Goal: Transaction & Acquisition: Download file/media

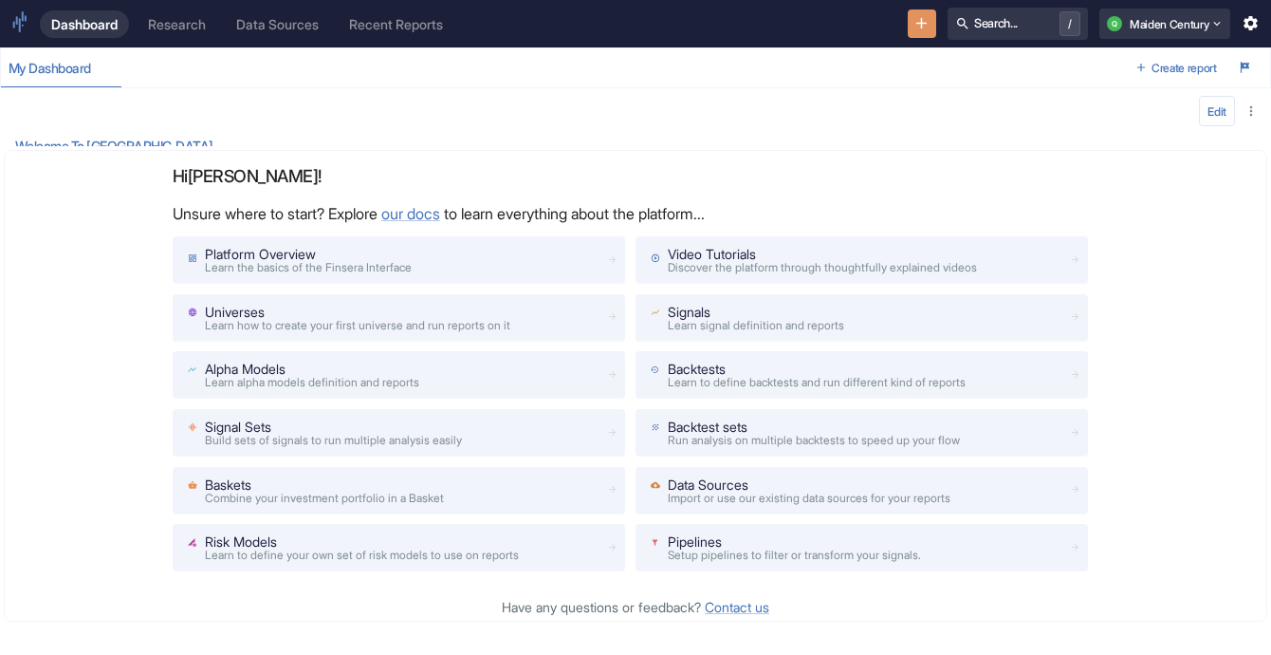
click at [21, 32] on link at bounding box center [19, 23] width 17 height 25
click at [171, 28] on div "Research" at bounding box center [177, 24] width 58 height 16
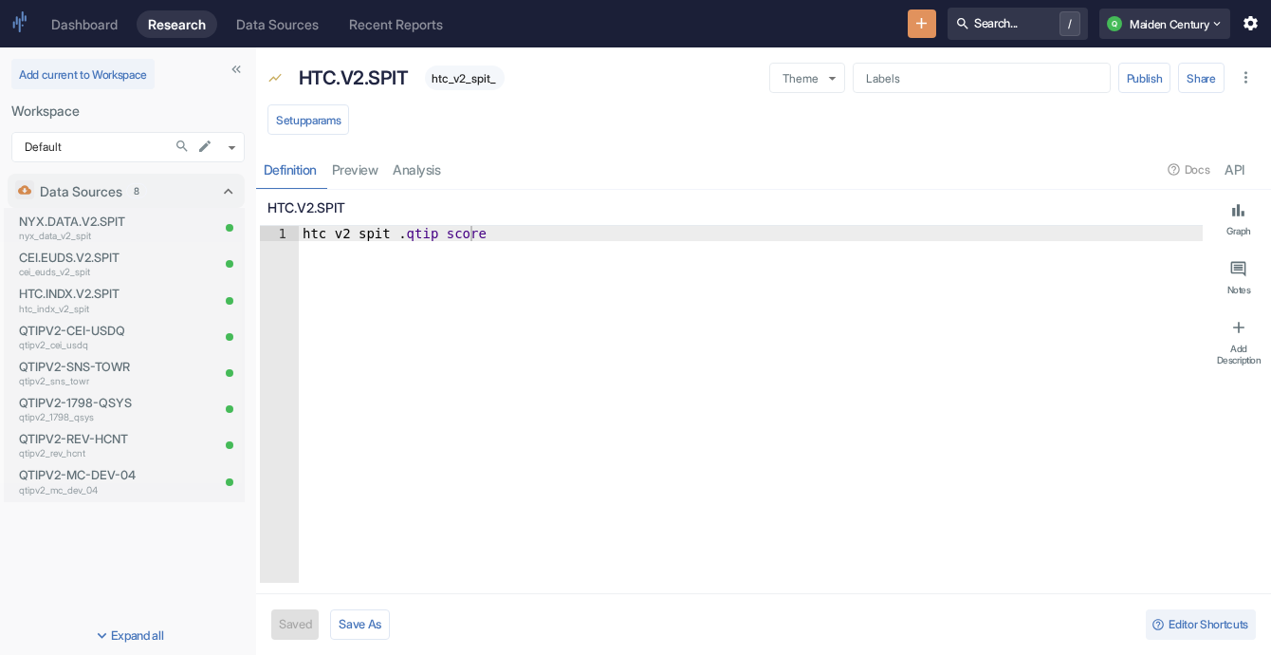
type textarea "x"
click at [116, 223] on p "NYX.DATA.V2.SPIT" at bounding box center [114, 221] width 190 height 18
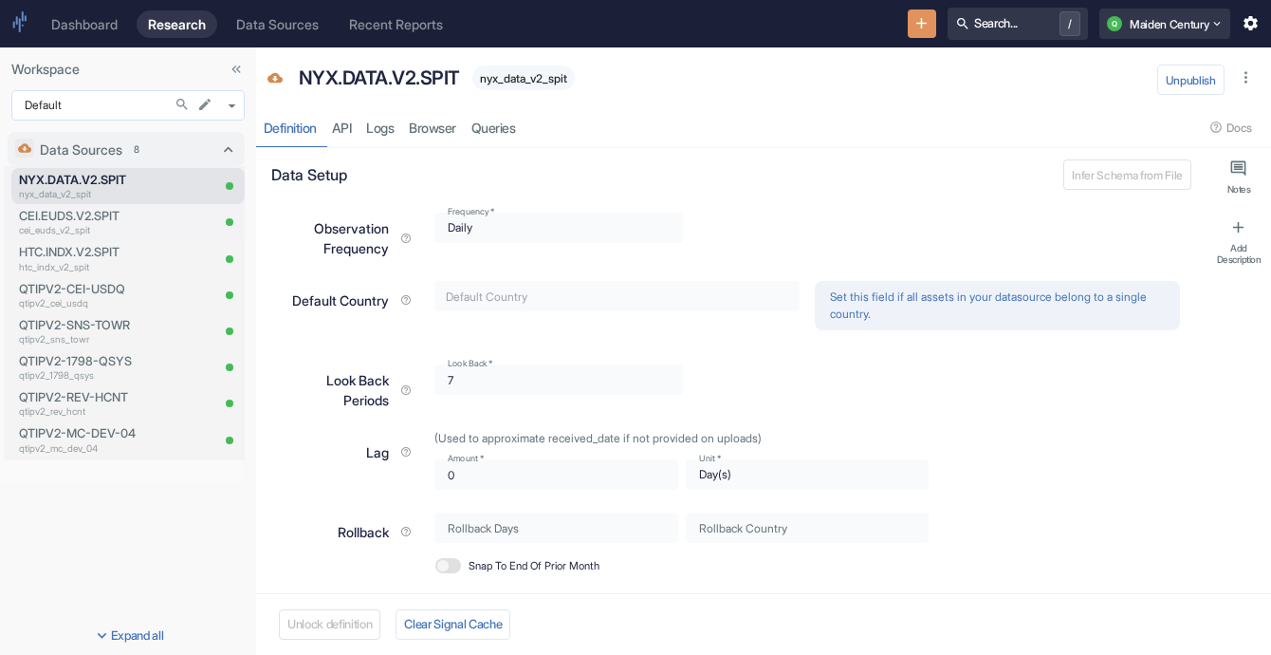
type textarea "x"
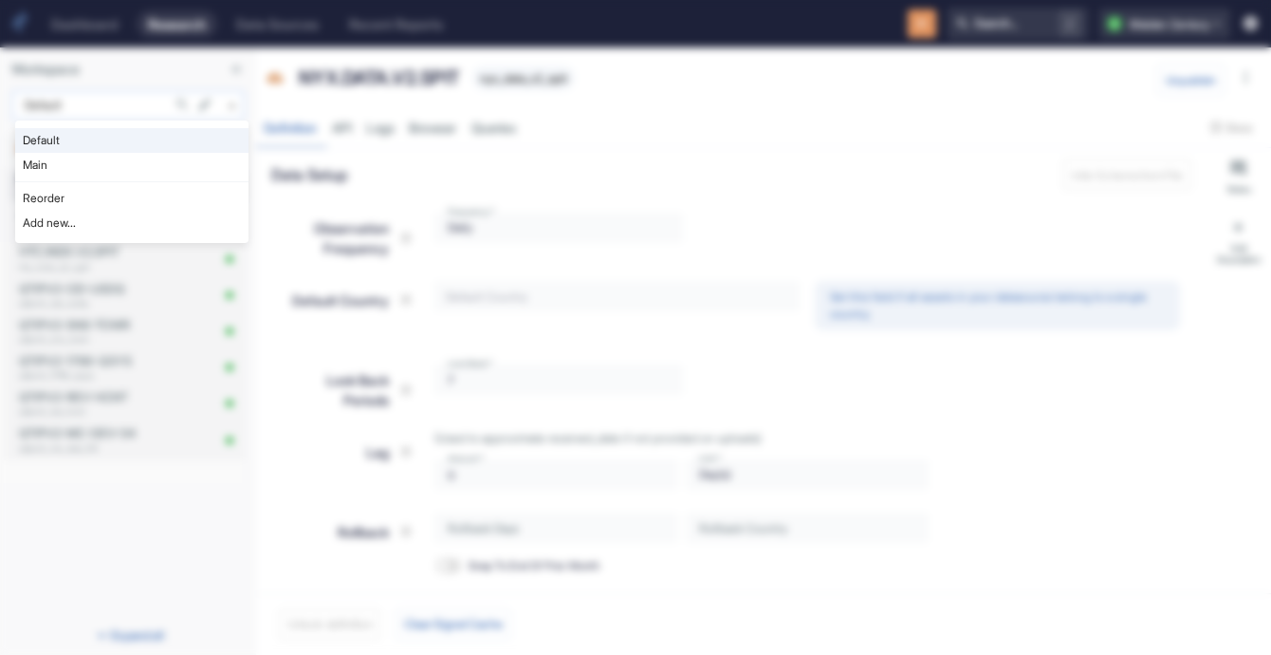
click at [91, 101] on body "Dashboard Research Data Sources Recent Reports Search... / Q Maiden Century Wor…" at bounding box center [635, 327] width 1271 height 655
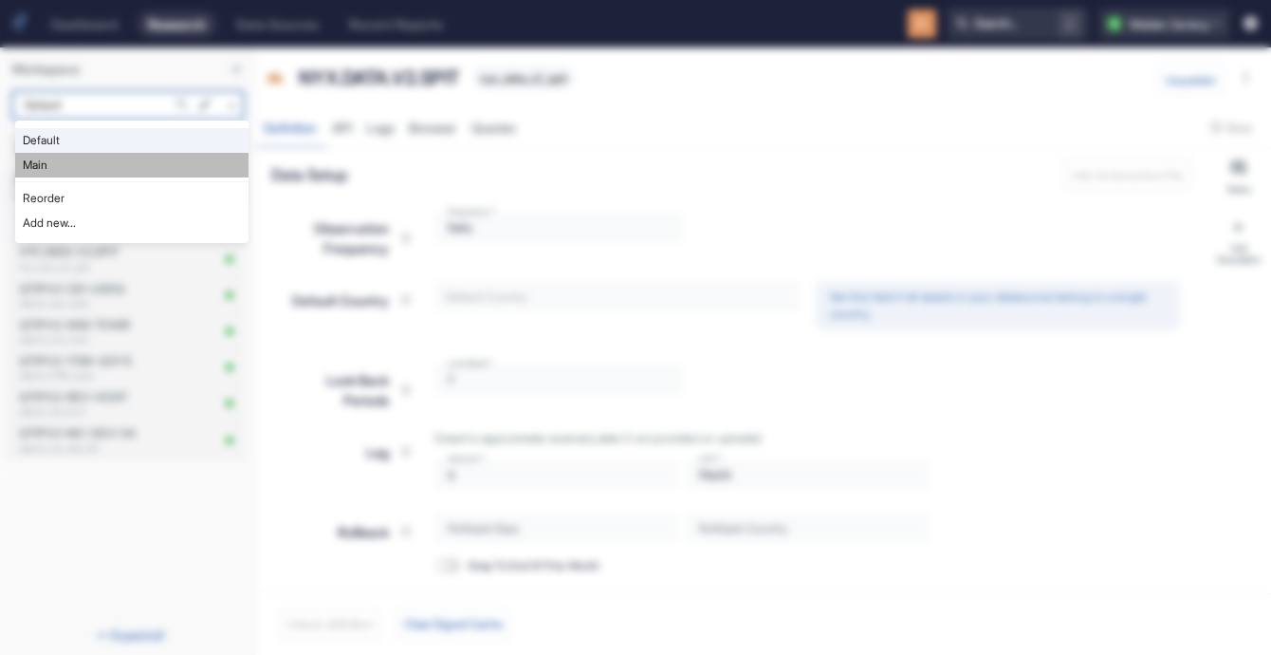
click at [114, 160] on li "Main" at bounding box center [131, 165] width 233 height 25
type input "1008"
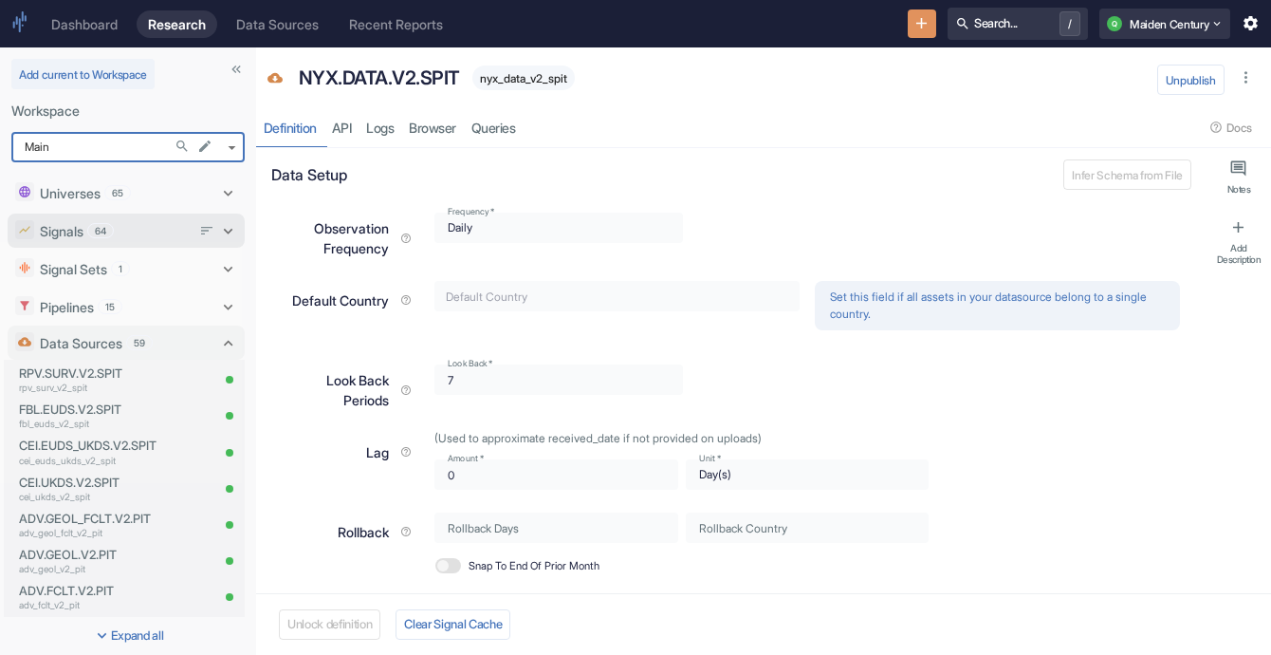
click at [108, 227] on span "64" at bounding box center [100, 231] width 25 height 14
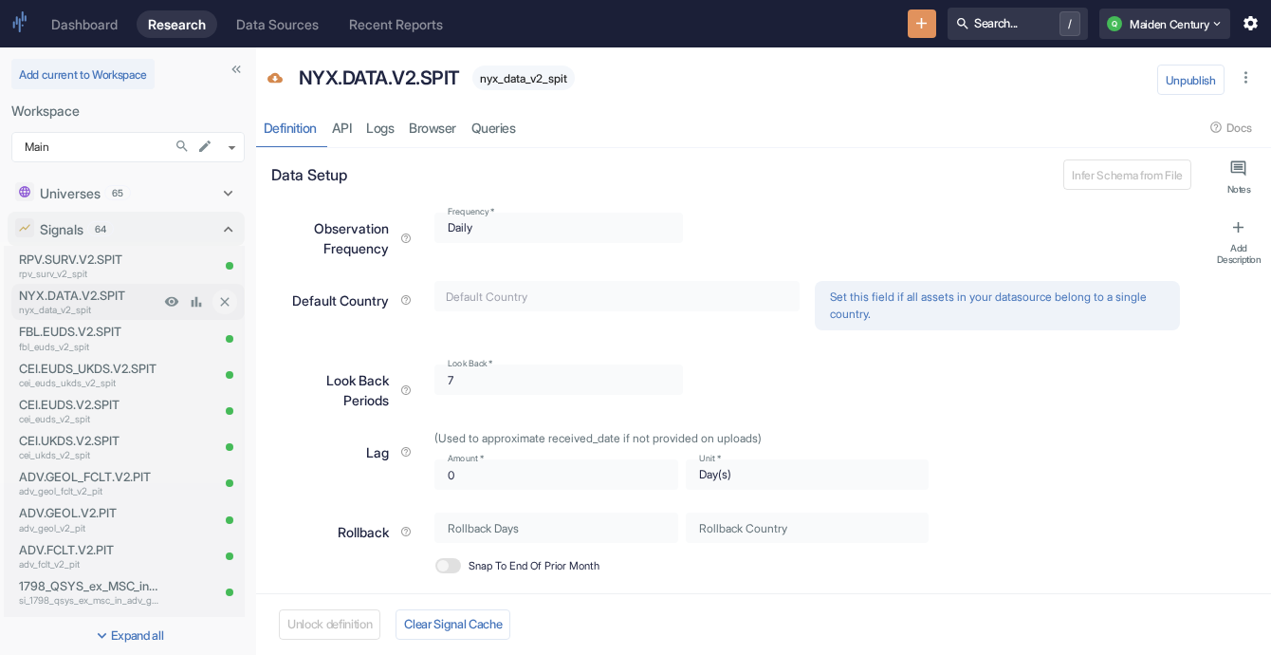
type textarea "x"
click at [117, 315] on p "nyx_data_v2_spit" at bounding box center [89, 310] width 140 height 14
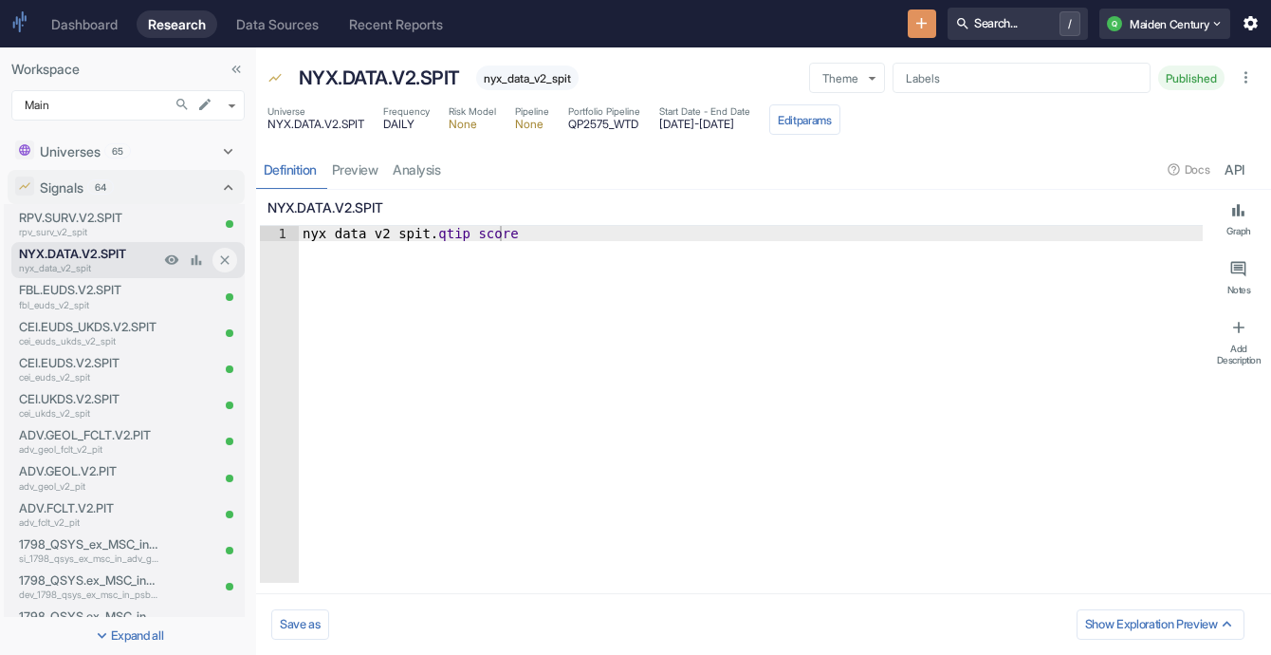
type textarea "x"
click at [455, 171] on div "resource tabs" at bounding box center [805, 169] width 713 height 39
click at [431, 161] on link "analysis" at bounding box center [417, 169] width 63 height 39
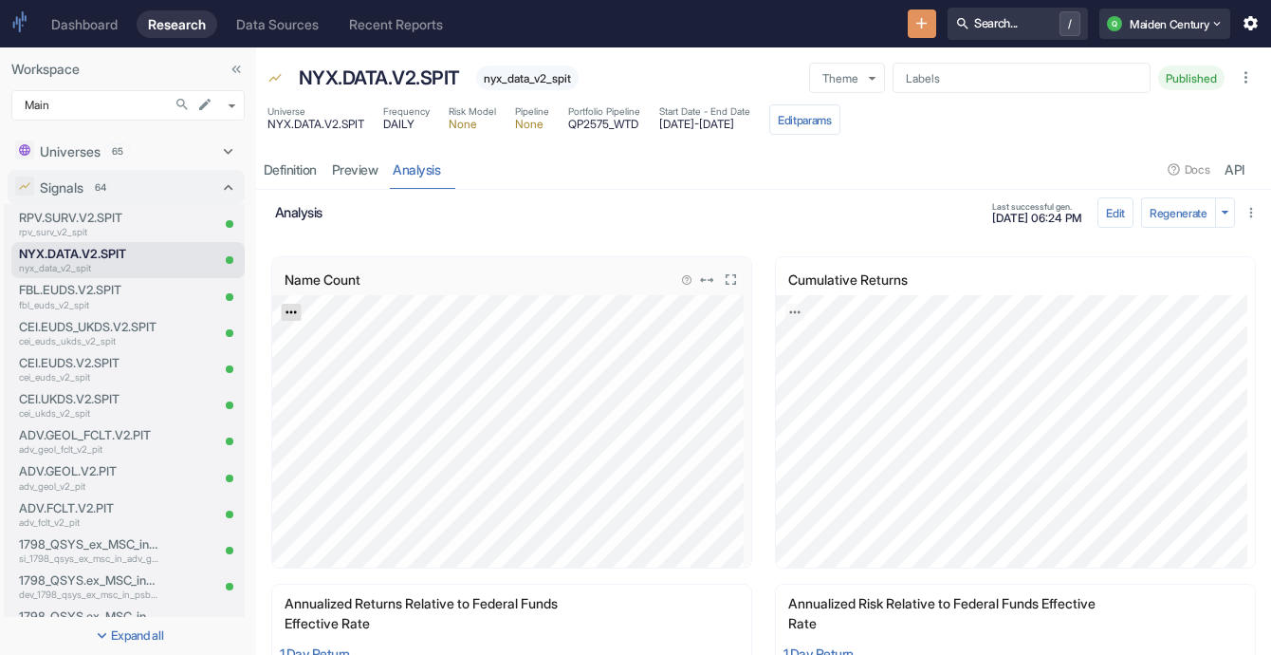
click at [291, 311] on icon "Export; Press ENTER to open" at bounding box center [291, 312] width 10 height 3
click at [325, 359] on link "CSV" at bounding box center [337, 363] width 53 height 20
